Goal: Task Accomplishment & Management: Complete application form

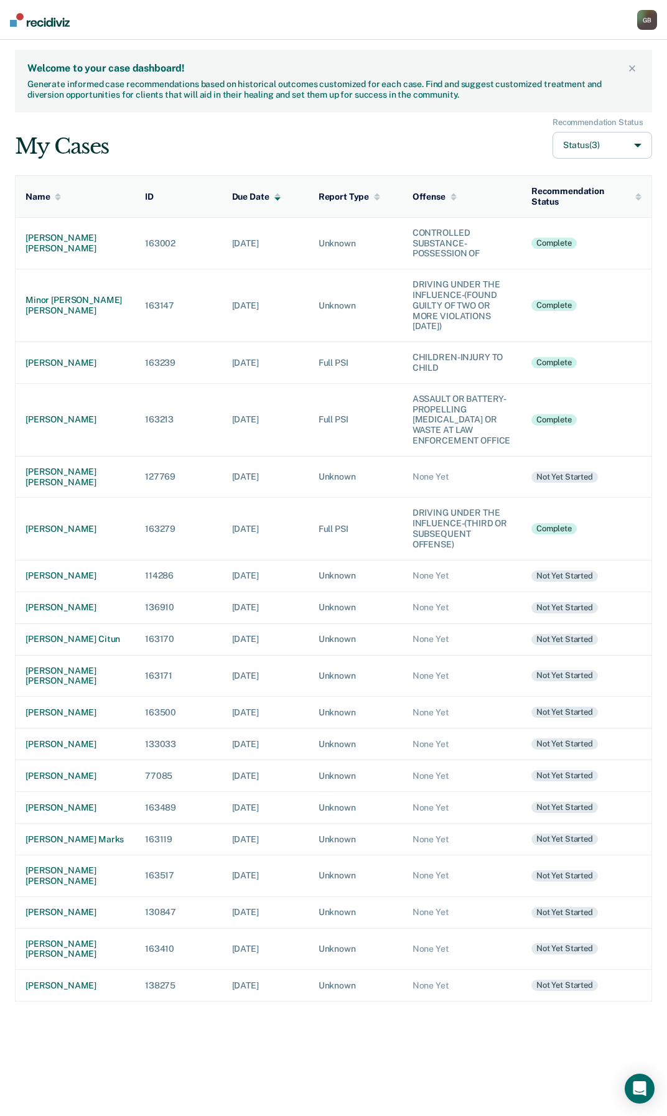
click at [307, 15] on nav "[PERSON_NAME] Profile Go to PSI Case Dashboard Log Out" at bounding box center [333, 20] width 667 height 40
click at [63, 480] on div "[PERSON_NAME] [PERSON_NAME]" at bounding box center [76, 477] width 100 height 21
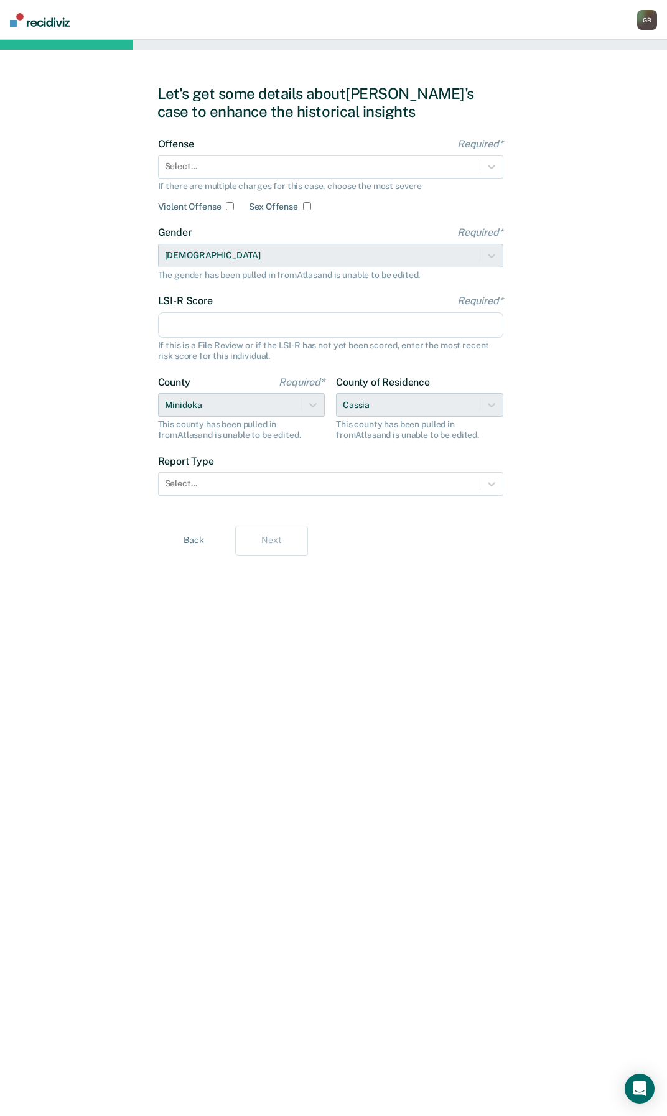
click at [320, 746] on div "Let's get some details about [PERSON_NAME]'s case to enhance the historical ins…" at bounding box center [333, 578] width 353 height 1047
click at [505, 167] on div "Let's get some details about [PERSON_NAME]'s case to enhance the historical ins…" at bounding box center [333, 578] width 353 height 1047
click at [496, 162] on icon at bounding box center [491, 167] width 12 height 12
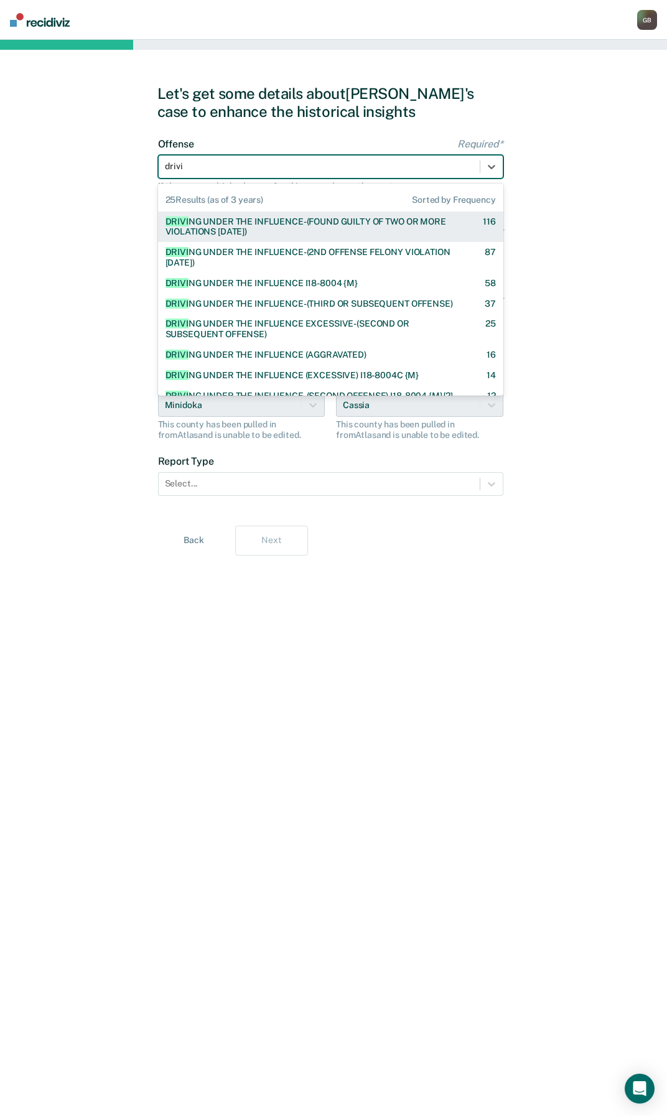
type input "drivin"
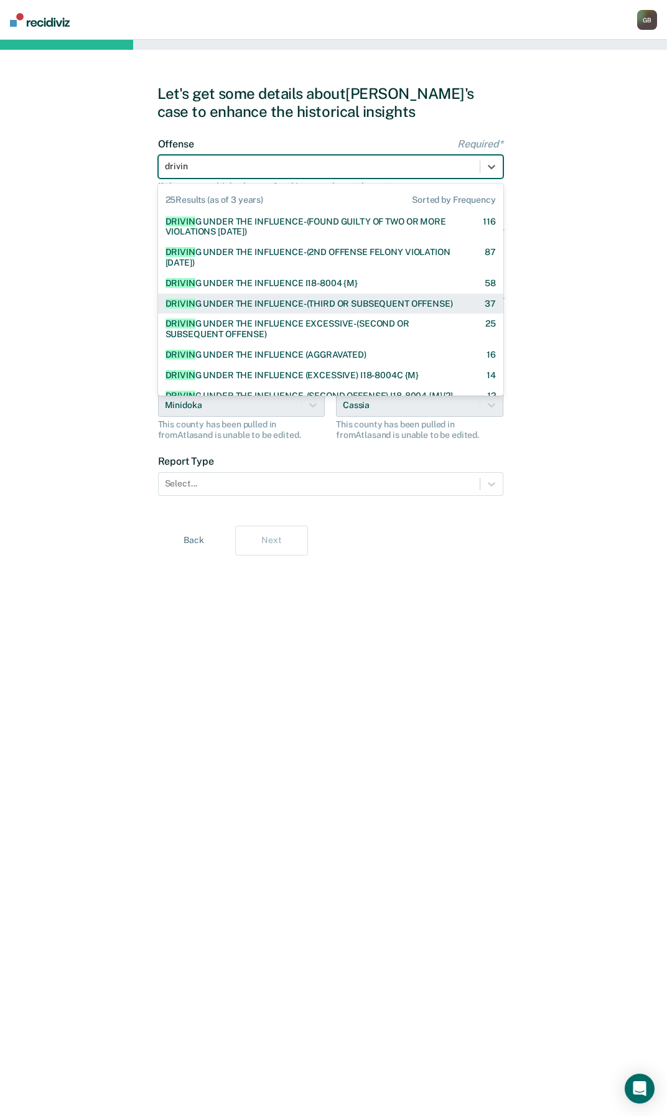
click at [373, 304] on div "DRIVIN G UNDER THE INFLUENCE-(THIRD OR SUBSEQUENT OFFENSE)" at bounding box center [309, 304] width 287 height 11
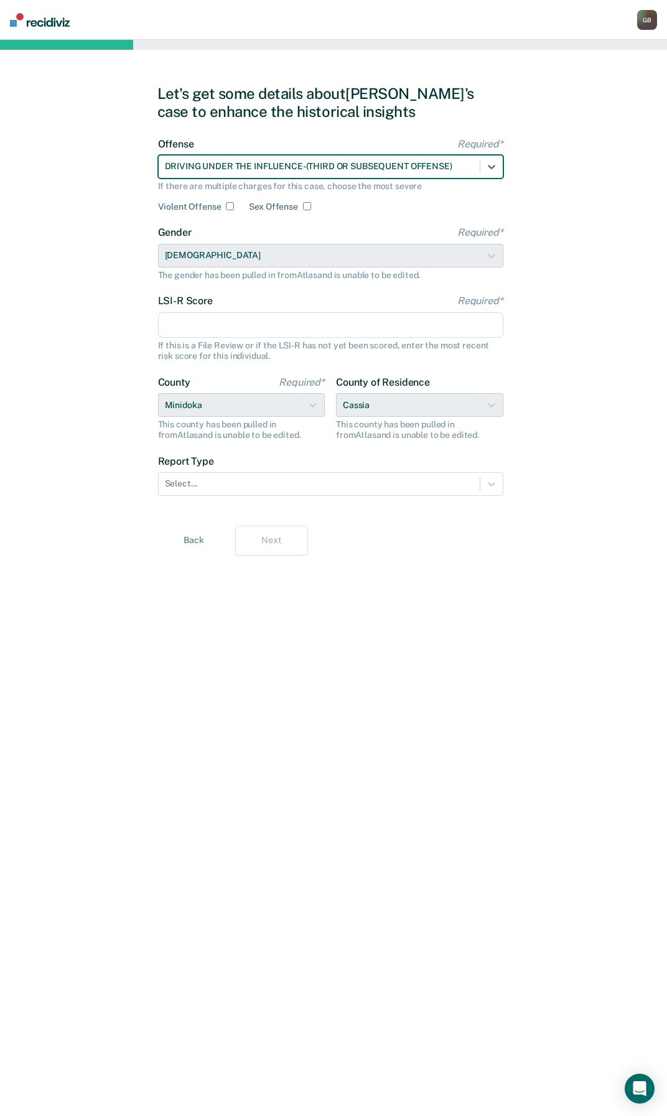
click at [268, 333] on input "LSI-R Score Required*" at bounding box center [330, 325] width 345 height 26
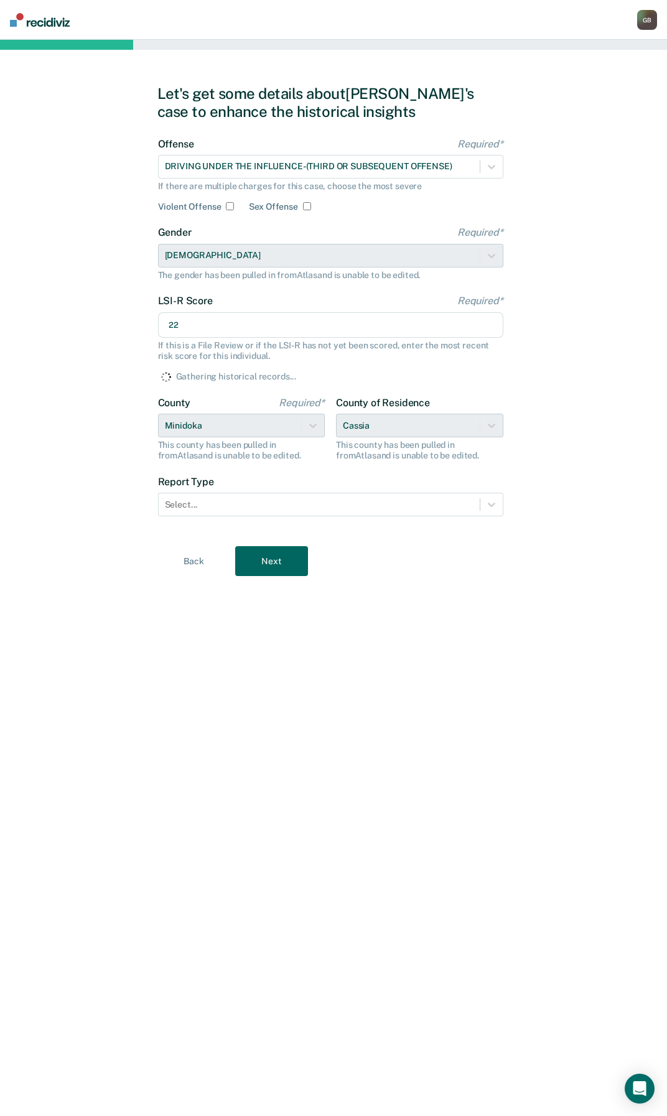
type input "22"
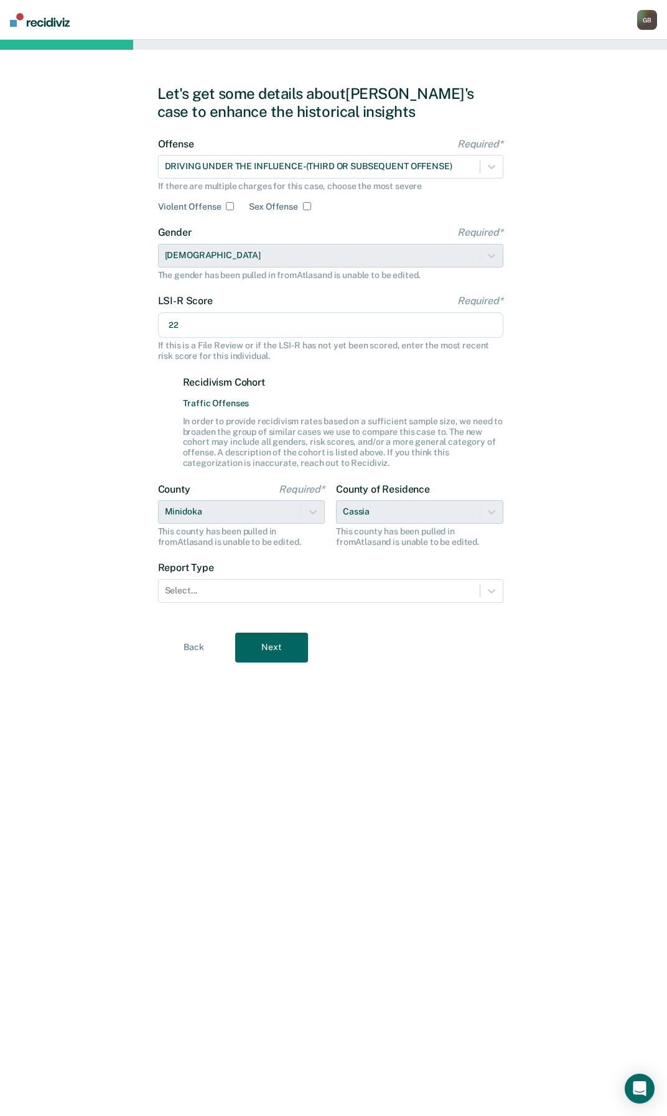
click at [134, 74] on div "Let's get some details about [PERSON_NAME]'s case to enhance the historical ins…" at bounding box center [333, 578] width 667 height 1076
click at [440, 520] on div "County of Residence Cassia This county has been pulled in from [GEOGRAPHIC_DATA…" at bounding box center [419, 515] width 167 height 64
click at [312, 516] on div "County Required* Minidoka This county has been pulled in from [GEOGRAPHIC_DATA]…" at bounding box center [241, 515] width 167 height 64
click at [383, 515] on div "County of Residence Cassia This county has been pulled in from [GEOGRAPHIC_DATA…" at bounding box center [419, 515] width 167 height 64
click at [490, 512] on div "County of Residence Cassia This county has been pulled in from [GEOGRAPHIC_DATA…" at bounding box center [419, 515] width 167 height 64
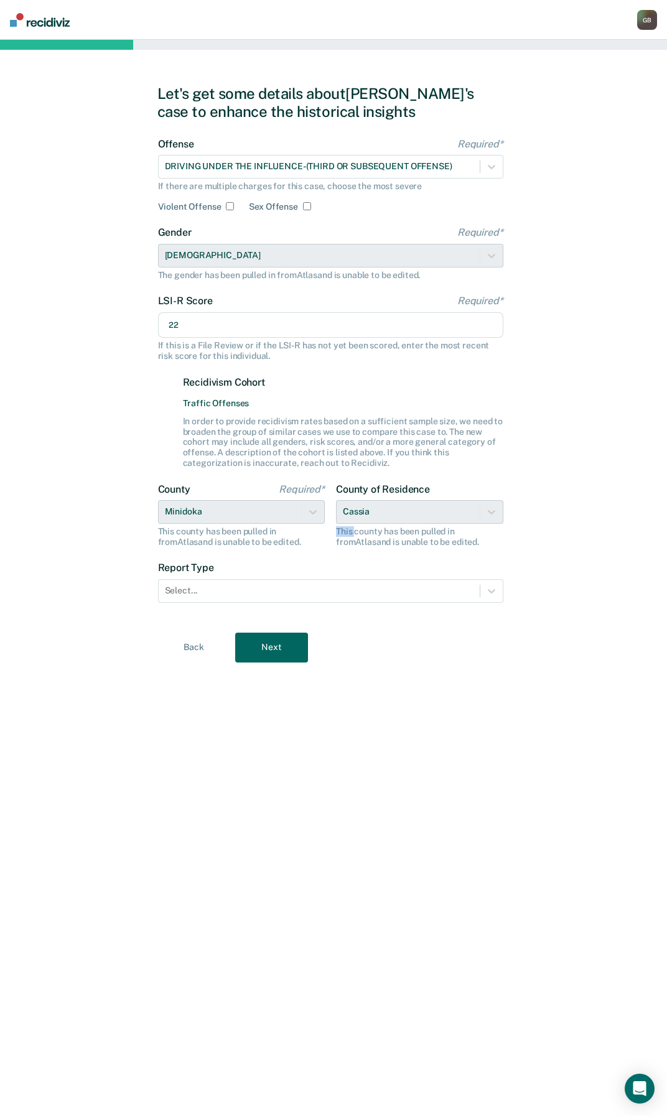
click at [490, 512] on div "County of Residence Cassia This county has been pulled in from [GEOGRAPHIC_DATA…" at bounding box center [419, 515] width 167 height 64
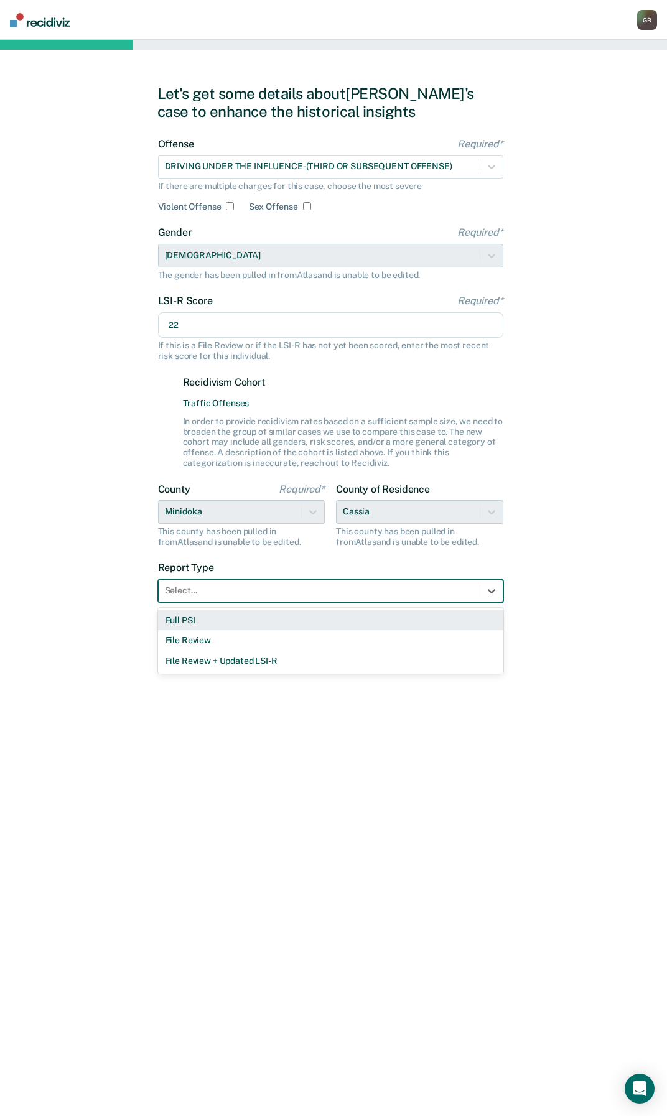
click at [226, 594] on div at bounding box center [319, 590] width 309 height 13
click at [198, 629] on div "Full PSI" at bounding box center [330, 620] width 345 height 21
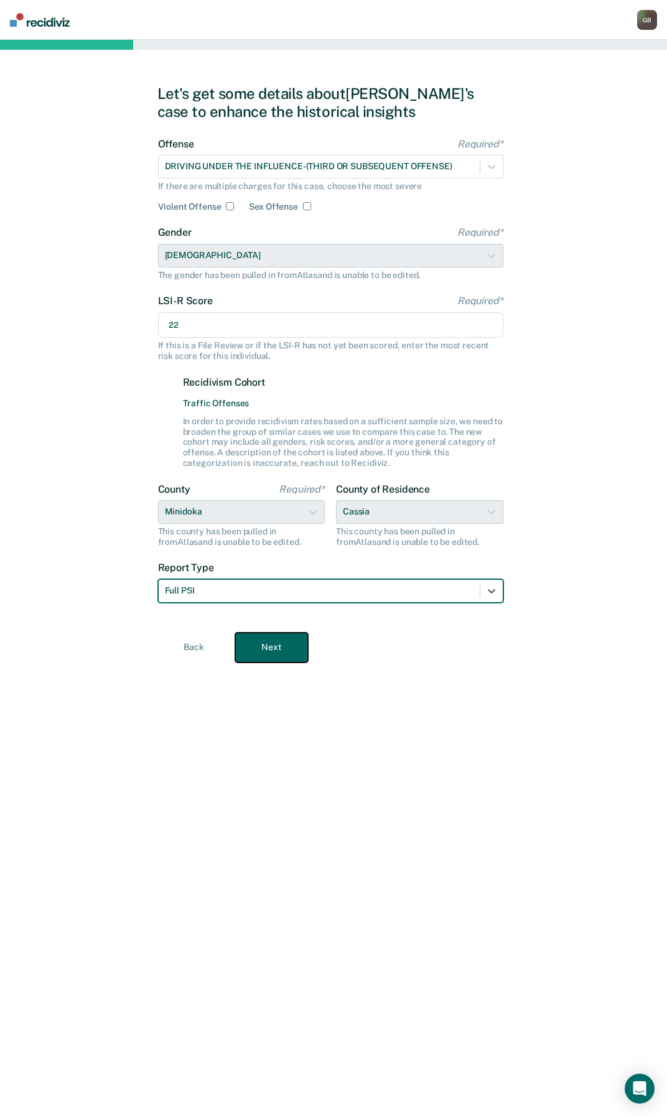
click at [279, 653] on button "Next" at bounding box center [271, 648] width 73 height 30
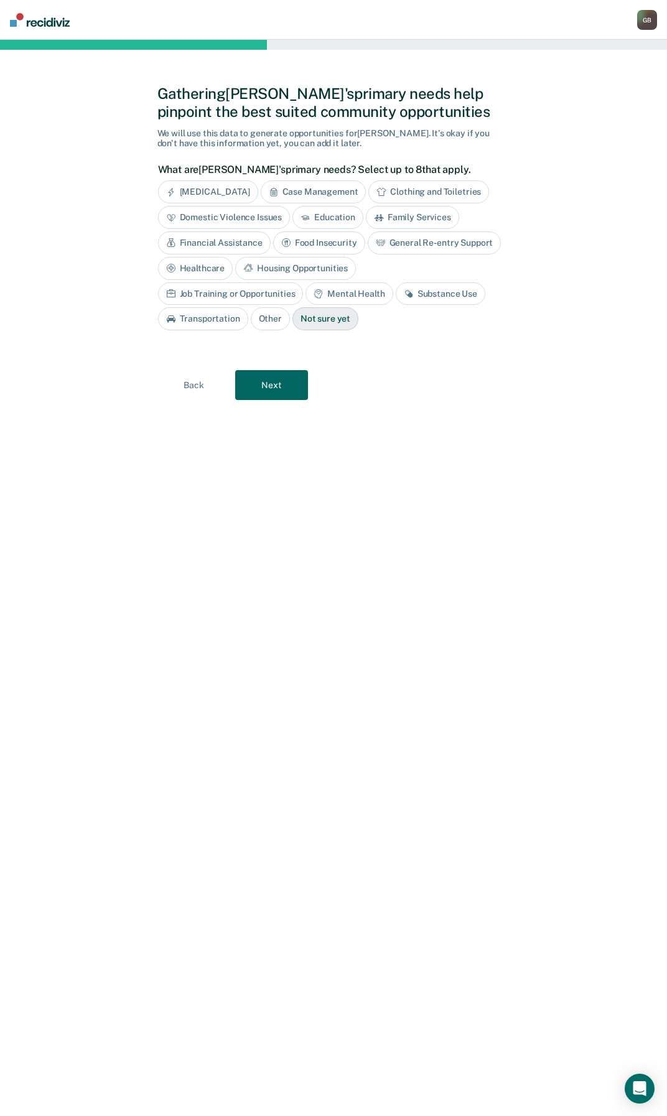
click at [292, 317] on div "Not sure yet" at bounding box center [325, 318] width 66 height 23
click at [274, 388] on button "Next" at bounding box center [271, 385] width 73 height 30
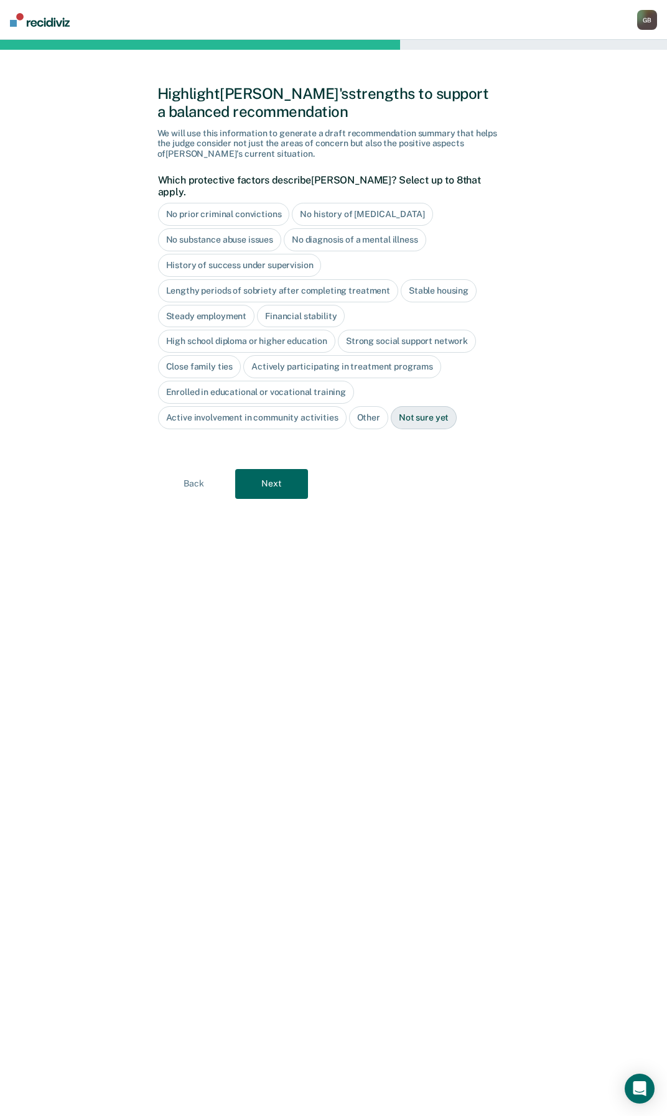
click at [350, 205] on div "No history of [MEDICAL_DATA]" at bounding box center [362, 214] width 141 height 23
click at [302, 355] on div "Actively participating in treatment programs" at bounding box center [342, 366] width 198 height 23
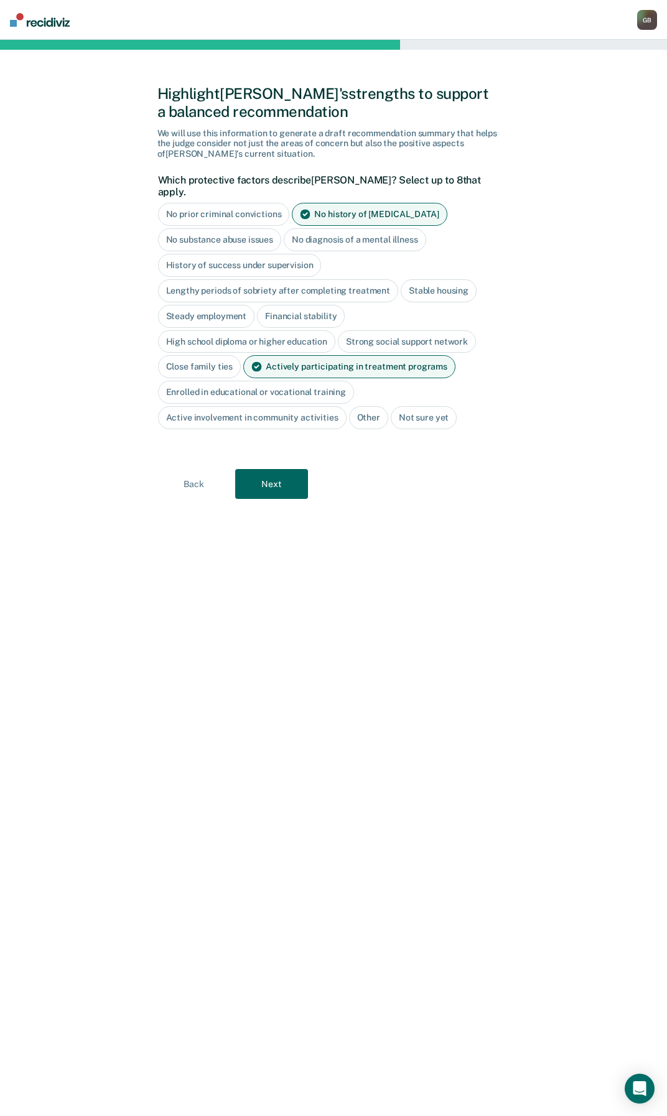
click at [213, 307] on div "Steady employment" at bounding box center [206, 316] width 97 height 23
click at [432, 279] on div "Stable housing" at bounding box center [439, 290] width 76 height 23
click at [273, 474] on button "Next" at bounding box center [271, 484] width 73 height 30
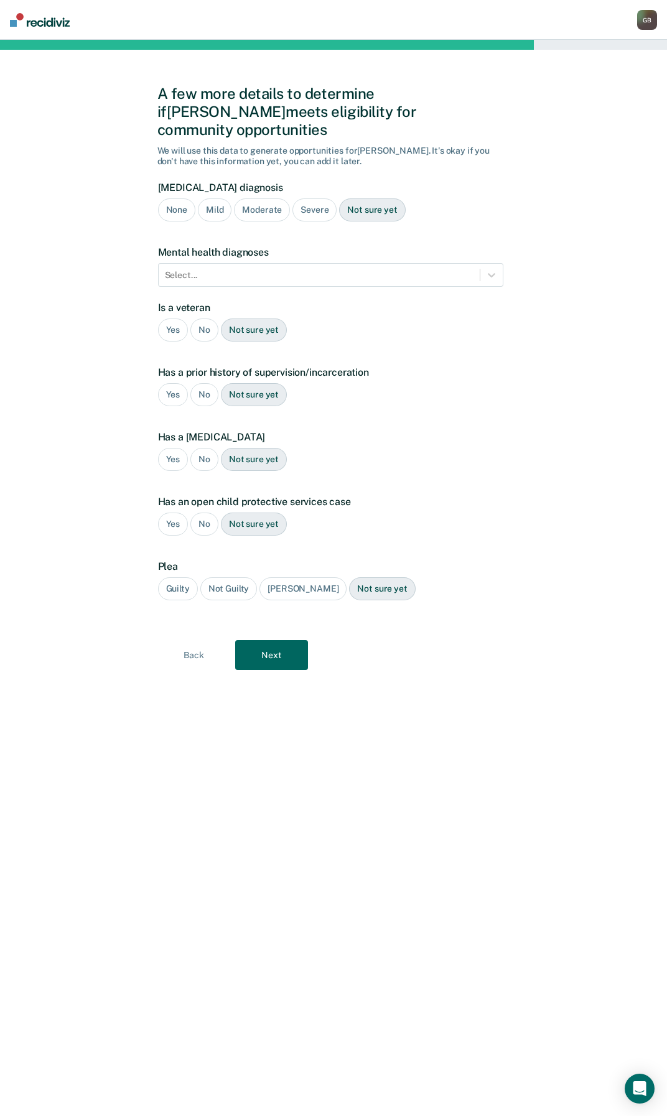
click at [330, 198] on div "Severe" at bounding box center [314, 209] width 44 height 23
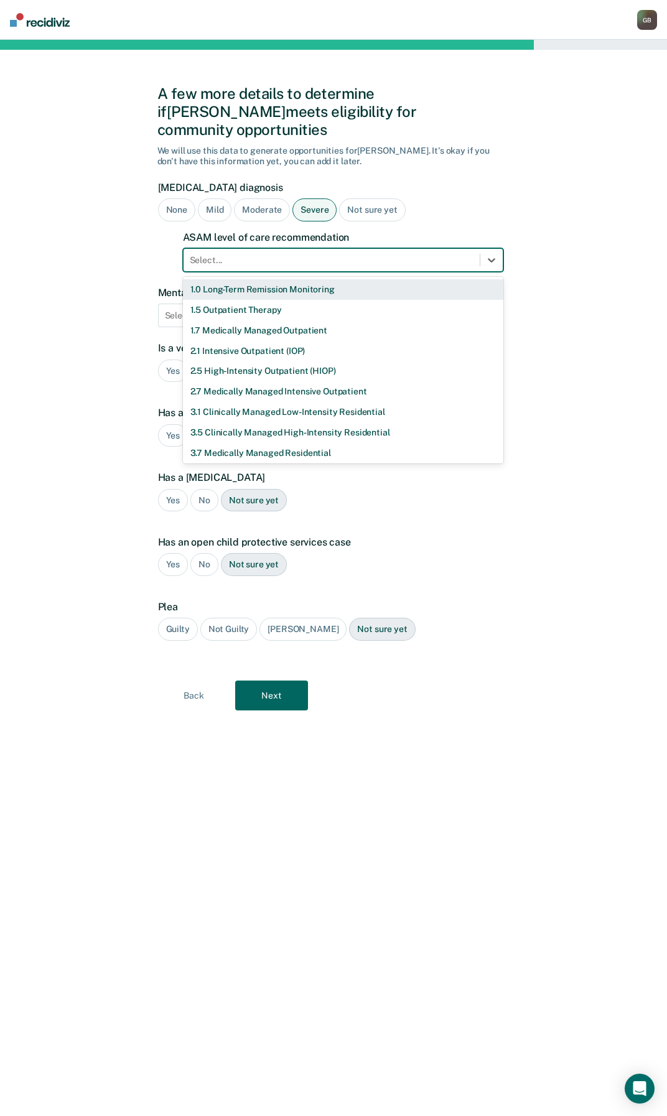
click at [273, 254] on div at bounding box center [332, 260] width 284 height 13
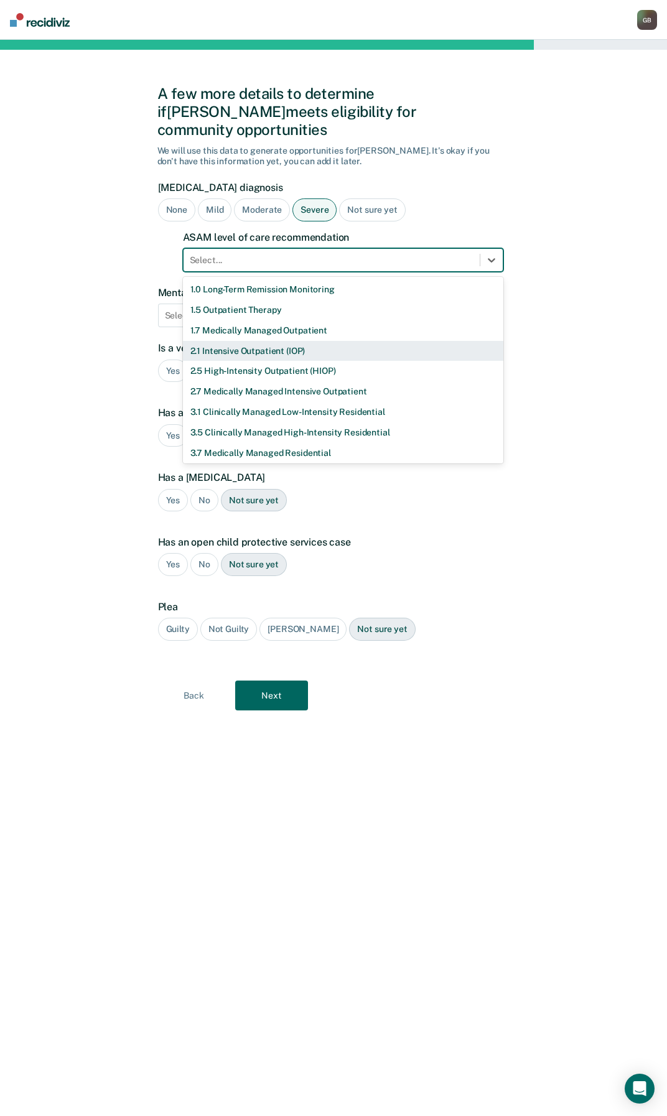
click at [217, 341] on div "2.1 Intensive Outpatient (IOP)" at bounding box center [343, 351] width 320 height 21
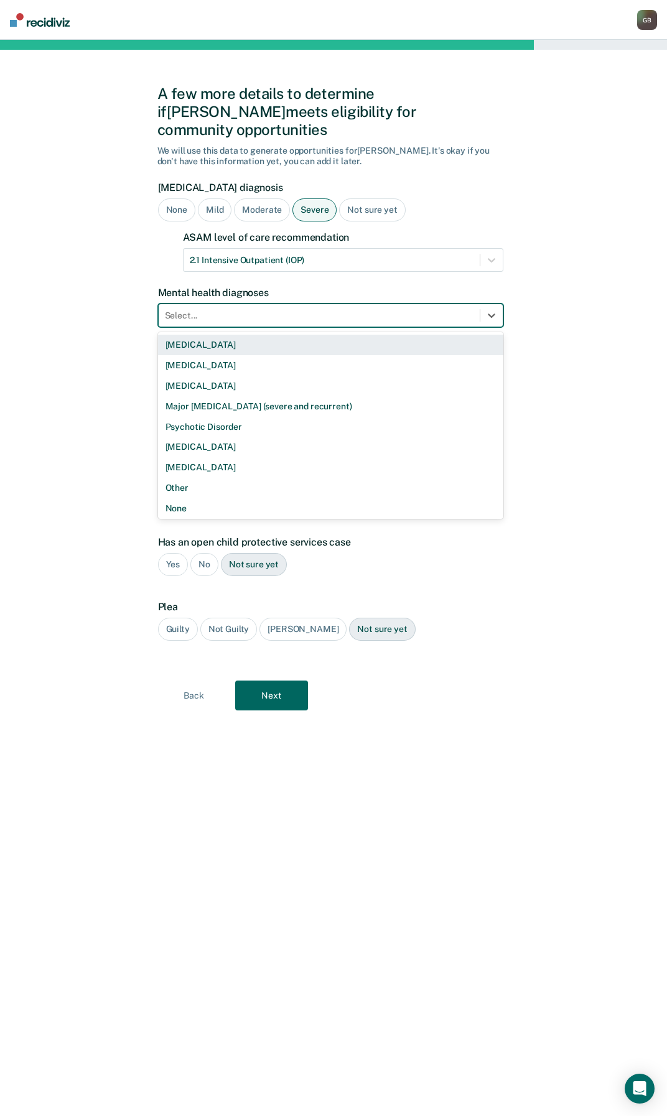
click at [198, 309] on div at bounding box center [319, 315] width 309 height 13
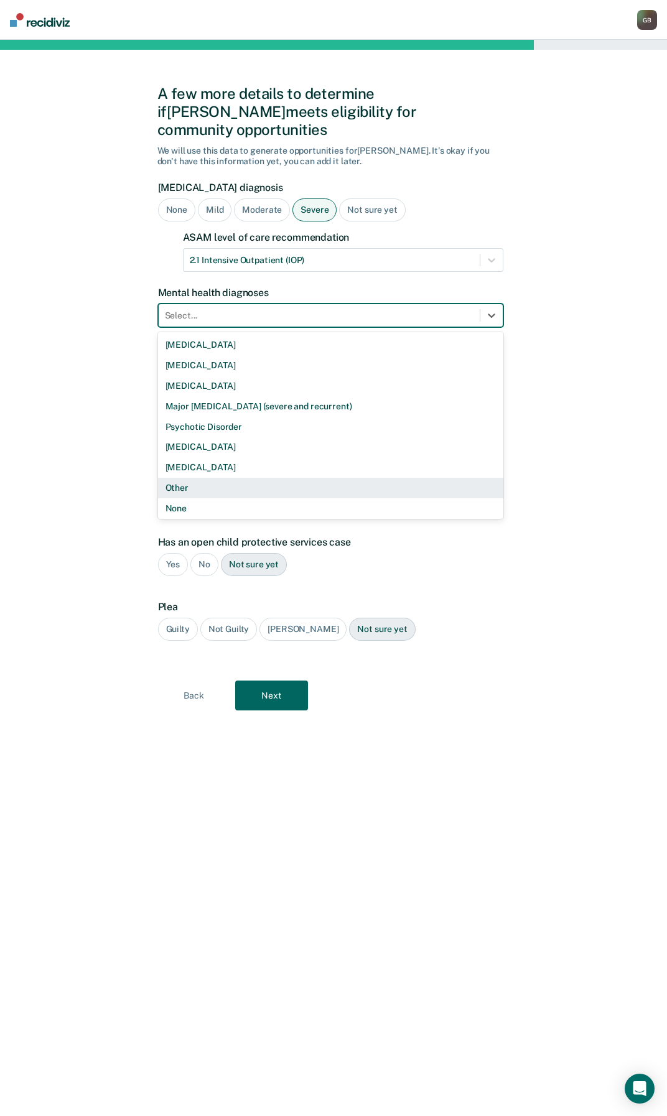
click at [182, 478] on div "Other" at bounding box center [330, 488] width 345 height 21
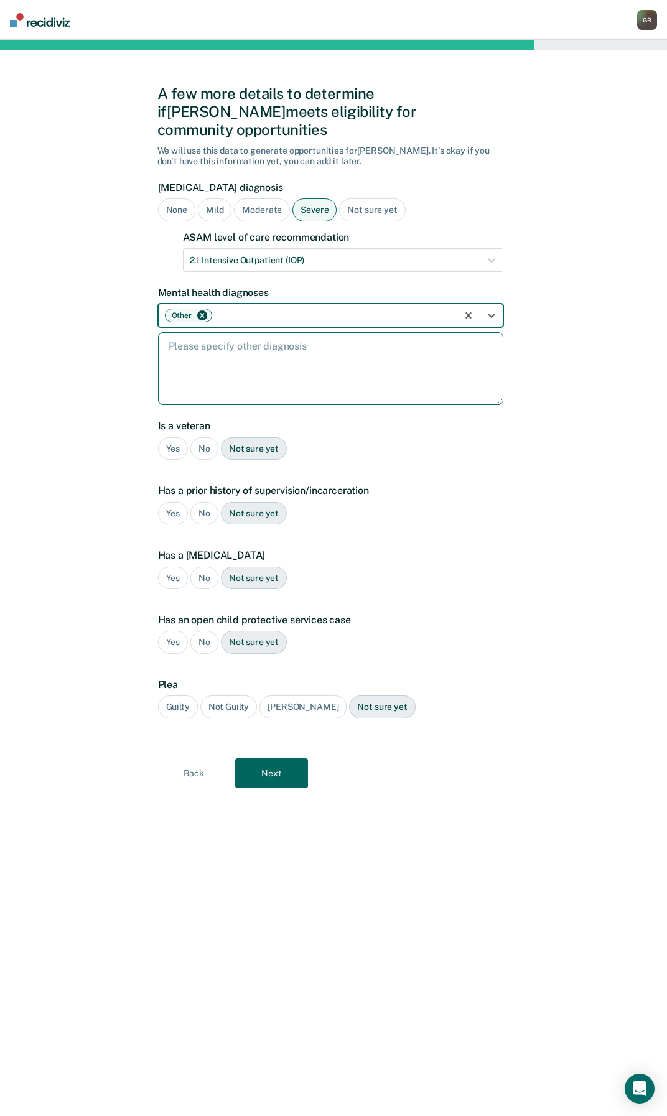
click at [230, 355] on textarea at bounding box center [330, 368] width 345 height 73
type textarea "G"
type textarea "F41.1 [MEDICAL_DATA]"
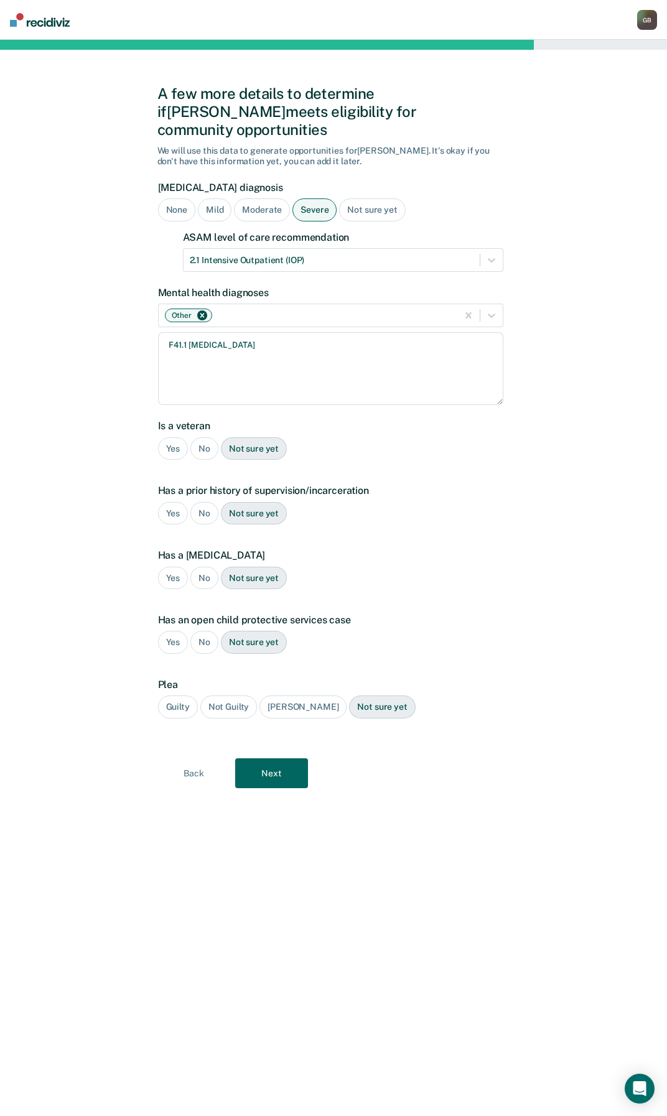
click at [198, 437] on div "No" at bounding box center [204, 448] width 28 height 23
click at [171, 502] on div "Yes" at bounding box center [173, 513] width 30 height 23
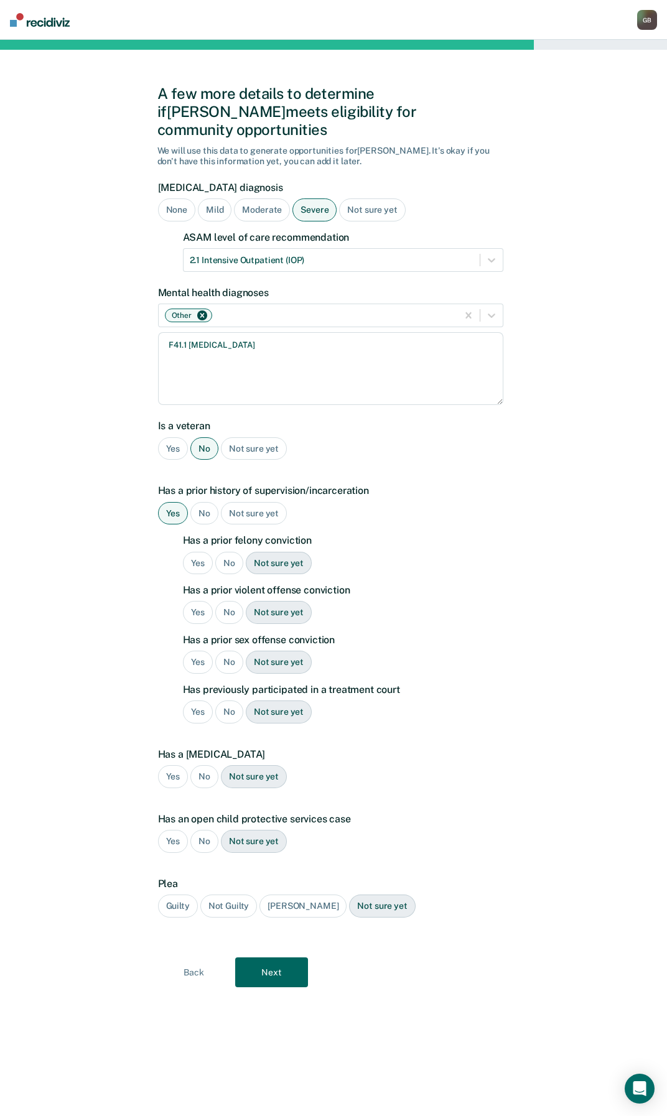
click at [191, 552] on div "Yes" at bounding box center [198, 563] width 30 height 23
click at [232, 601] on div "No" at bounding box center [229, 612] width 28 height 23
click at [230, 651] on div "No" at bounding box center [229, 662] width 28 height 23
drag, startPoint x: 196, startPoint y: 696, endPoint x: 213, endPoint y: 657, distance: 42.9
click at [194, 701] on div "Yes" at bounding box center [198, 712] width 30 height 23
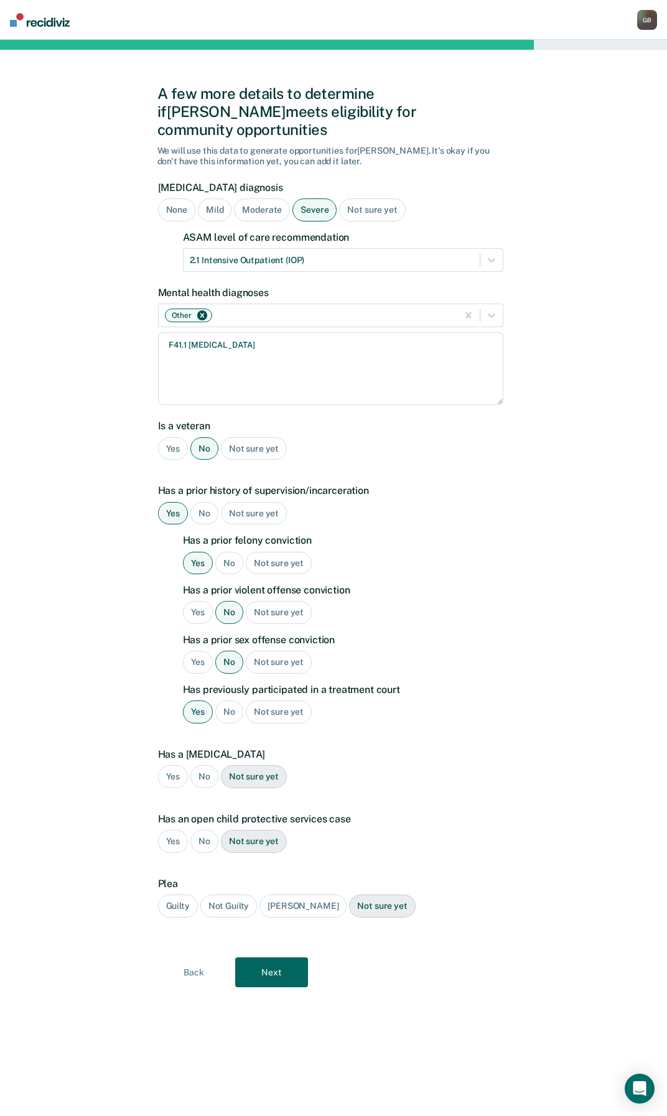
click at [198, 765] on div "No" at bounding box center [204, 776] width 28 height 23
click at [200, 830] on div "No" at bounding box center [204, 841] width 28 height 23
click at [178, 895] on div "Guilty" at bounding box center [178, 906] width 40 height 23
click at [262, 958] on button "Next" at bounding box center [271, 973] width 73 height 30
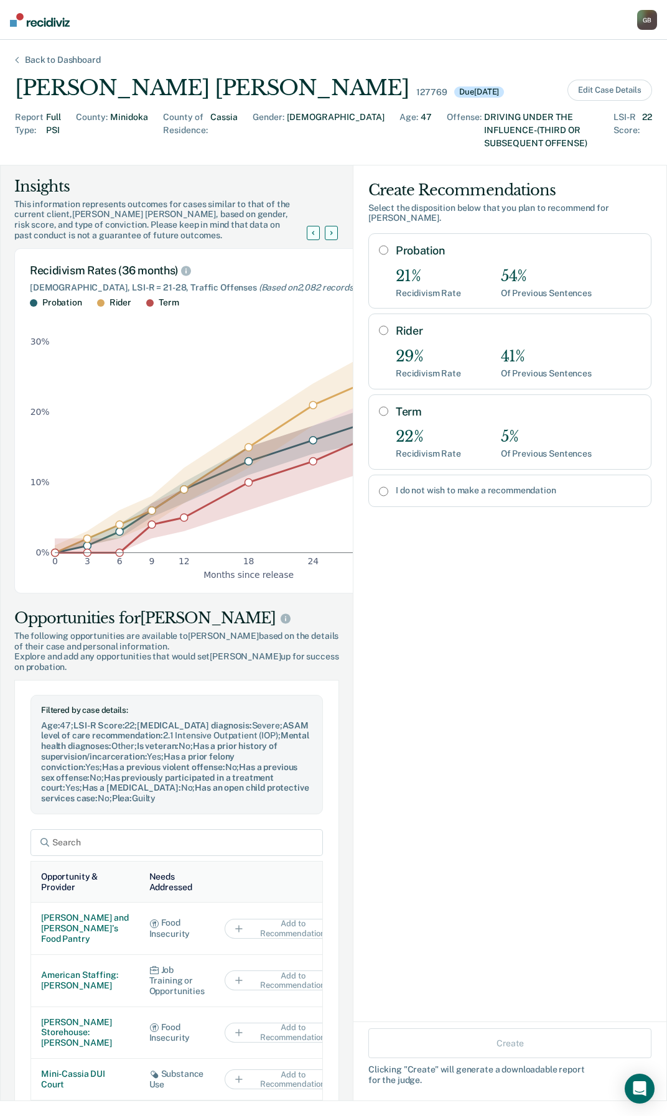
click at [379, 406] on input "Term" at bounding box center [383, 411] width 9 height 10
radio input "true"
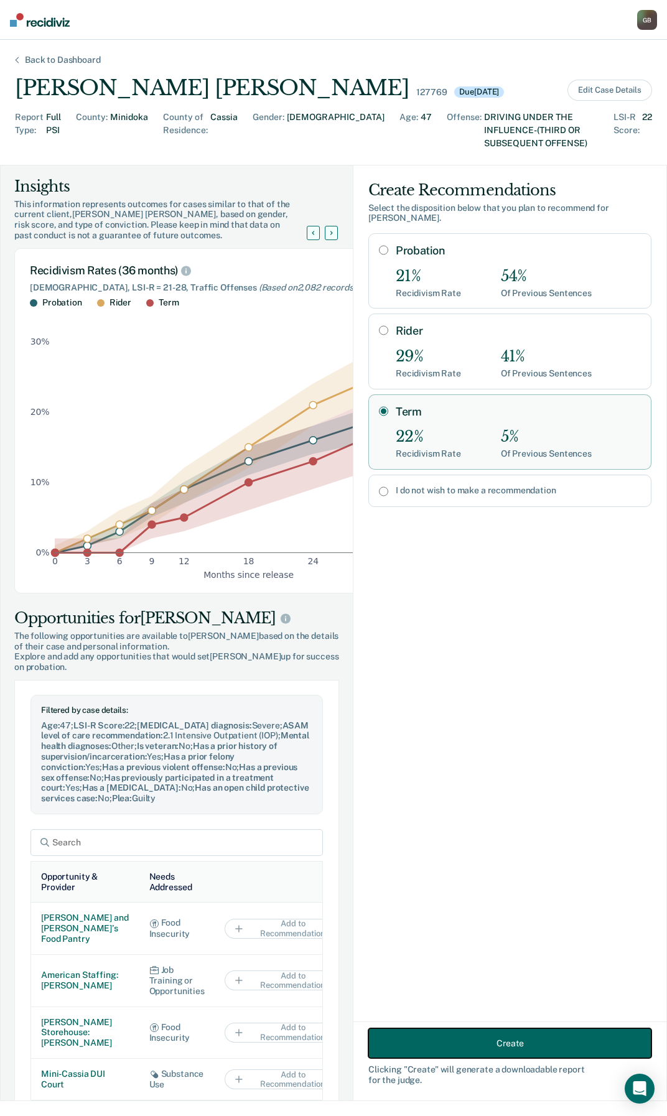
click at [487, 1046] on button "Create" at bounding box center [509, 1044] width 283 height 30
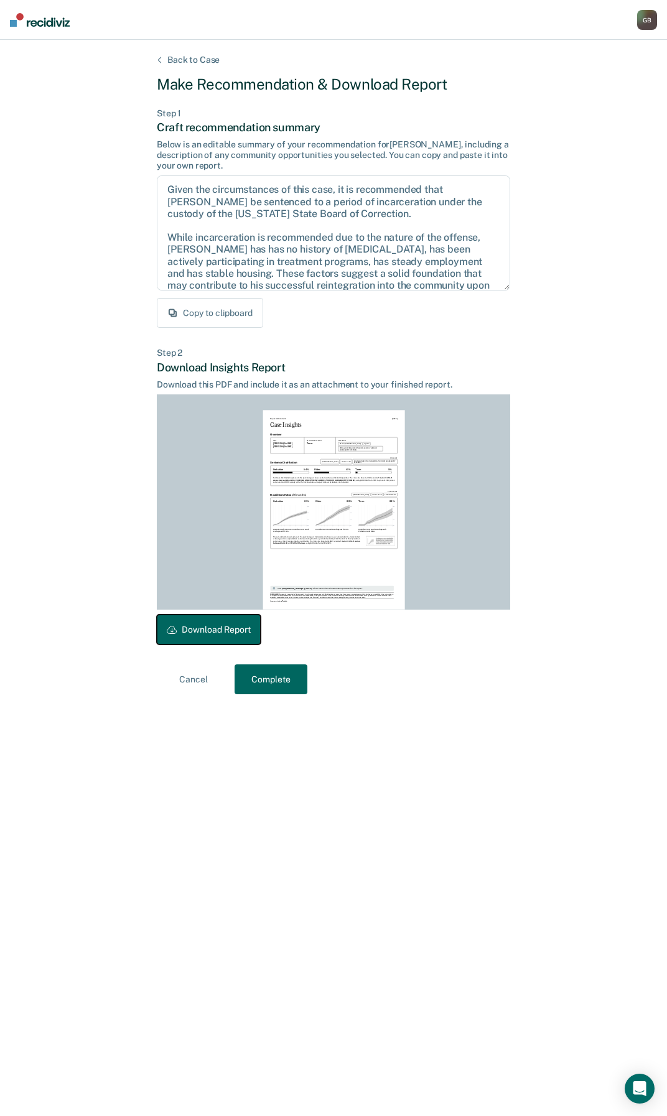
click at [195, 619] on button "Download Report" at bounding box center [209, 630] width 104 height 30
click at [271, 686] on button "Complete" at bounding box center [271, 680] width 73 height 30
